Goal: Task Accomplishment & Management: Manage account settings

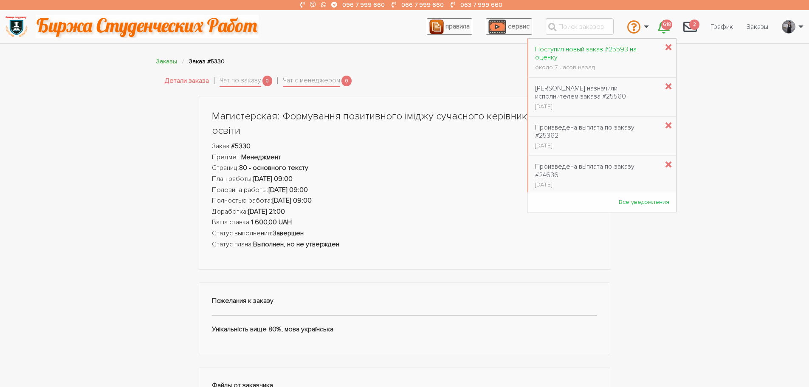
click at [619, 48] on div "Поступил новый заказ #25593 на оценку" at bounding box center [597, 53] width 124 height 16
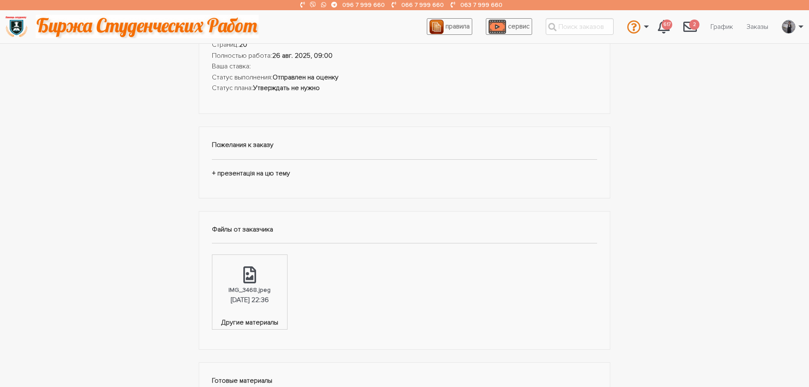
scroll to position [127, 0]
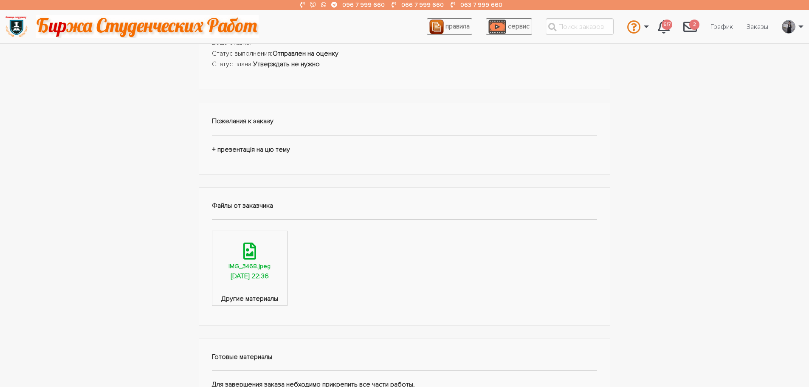
click at [248, 275] on div "12.08.2025, 22:36" at bounding box center [250, 276] width 38 height 11
click at [252, 261] on div "IMG_3468.jpeg" at bounding box center [250, 266] width 42 height 10
click at [265, 273] on div "12.08.2025, 22:36" at bounding box center [250, 276] width 38 height 11
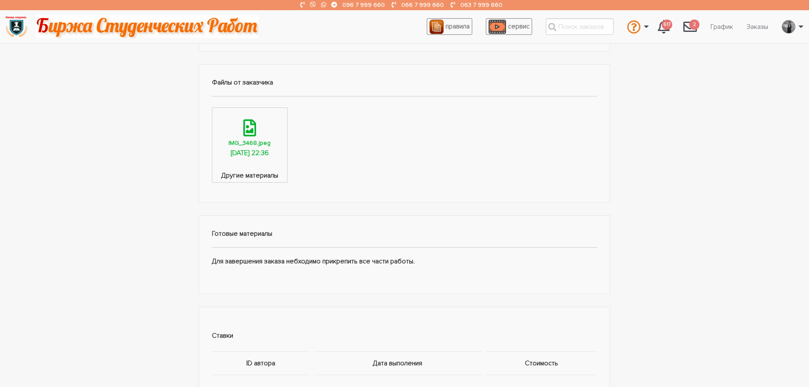
scroll to position [255, 0]
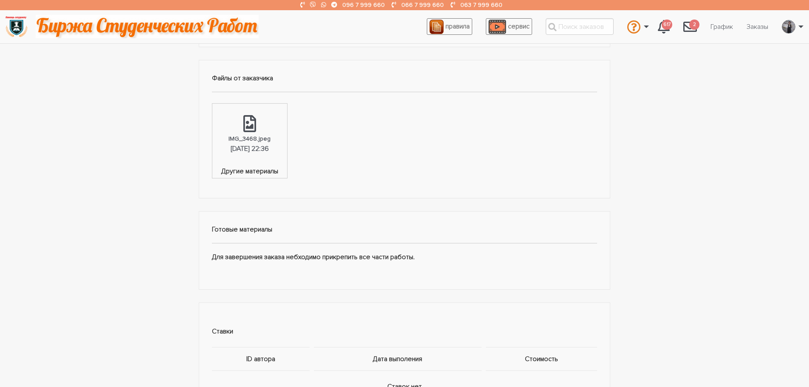
drag, startPoint x: 260, startPoint y: 148, endPoint x: 505, endPoint y: 168, distance: 245.5
click at [505, 168] on ul "IMG_3468.jpeg 12.08.2025, 22:36 Другие материалы" at bounding box center [405, 140] width 386 height 78
click at [256, 127] on icon at bounding box center [249, 123] width 13 height 17
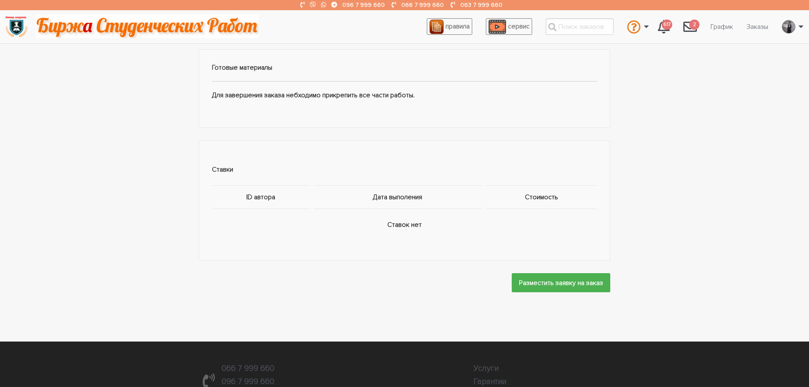
scroll to position [425, 0]
